Goal: Task Accomplishment & Management: Complete application form

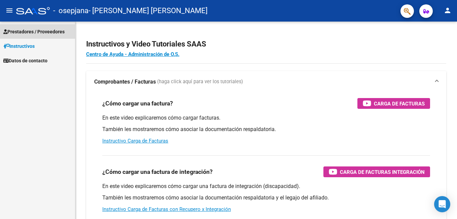
click at [37, 33] on span "Prestadores / Proveedores" at bounding box center [33, 31] width 61 height 7
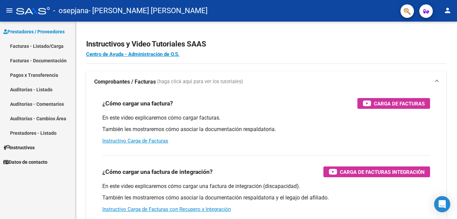
click at [39, 47] on link "Facturas - Listado/Carga" at bounding box center [37, 46] width 75 height 14
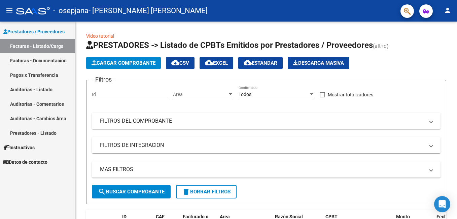
click at [30, 59] on link "Facturas - Documentación" at bounding box center [37, 60] width 75 height 14
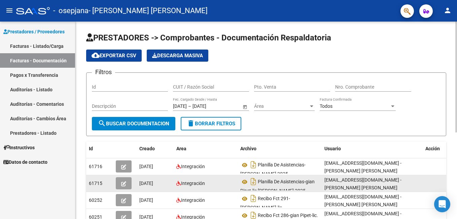
click at [122, 181] on span "button" at bounding box center [123, 183] width 5 height 6
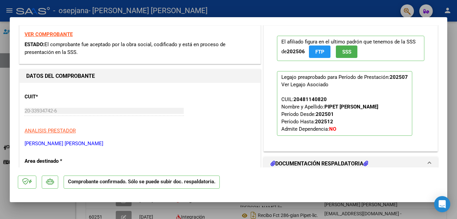
scroll to position [131, 0]
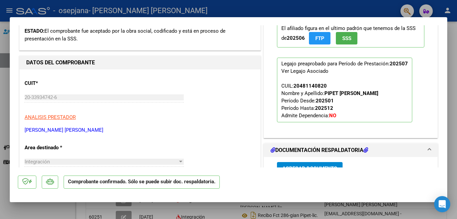
type input "$ 0,00"
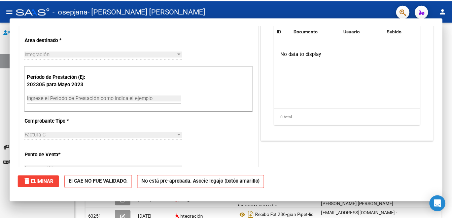
scroll to position [0, 0]
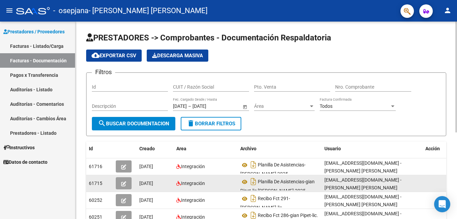
click at [121, 183] on button "button" at bounding box center [124, 183] width 16 height 12
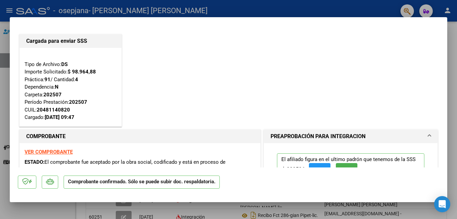
type input "$ 0,00"
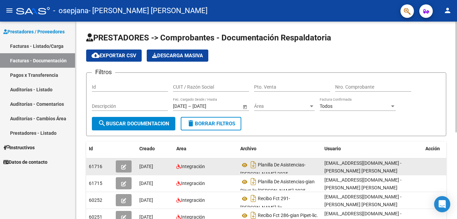
click at [128, 166] on button "button" at bounding box center [124, 166] width 16 height 12
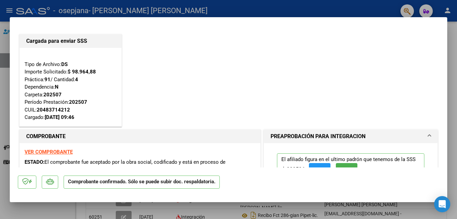
type input "$ 0,00"
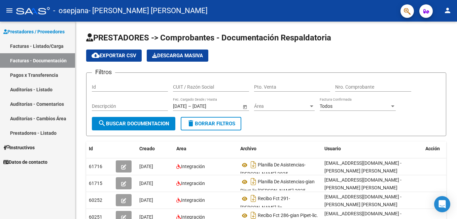
click at [444, 7] on mat-icon "person" at bounding box center [447, 10] width 8 height 8
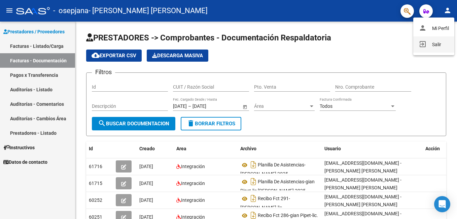
click at [437, 44] on button "exit_to_app Salir" at bounding box center [433, 44] width 41 height 16
